Goal: Check status: Check status

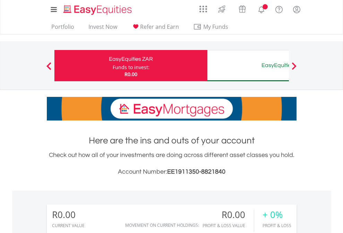
scroll to position [67, 109]
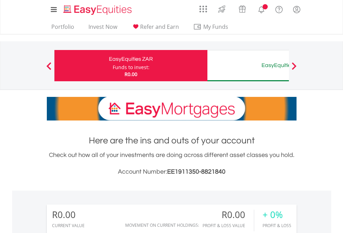
click at [113, 65] on div "Funds to invest:" at bounding box center [131, 67] width 37 height 7
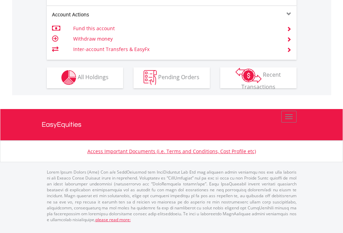
scroll to position [648, 0]
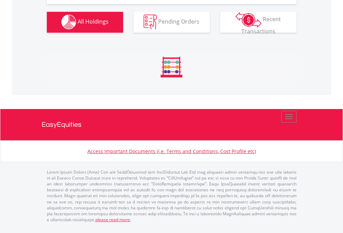
scroll to position [686, 0]
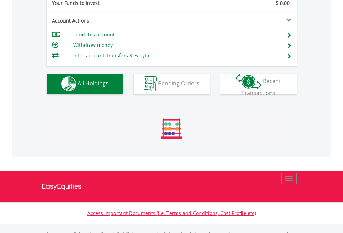
scroll to position [686, 0]
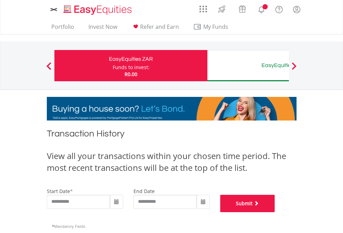
click at [275, 212] on button "Submit" at bounding box center [247, 202] width 55 height 17
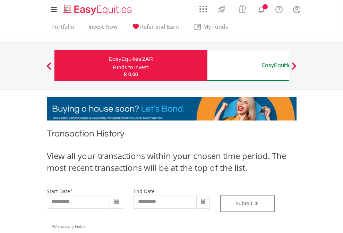
click at [248, 65] on div "EasyEquities AUD" at bounding box center [283, 65] width 145 height 10
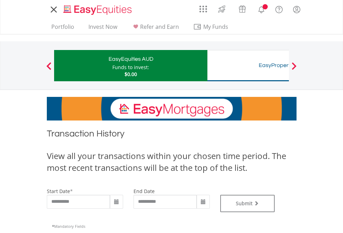
type input "**********"
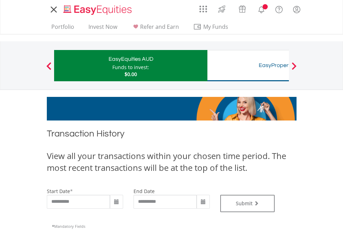
type input "**********"
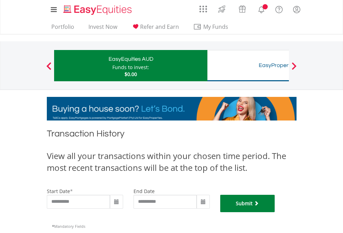
click at [275, 212] on button "Submit" at bounding box center [247, 202] width 55 height 17
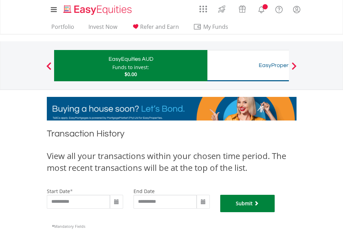
scroll to position [281, 0]
